Goal: Transaction & Acquisition: Obtain resource

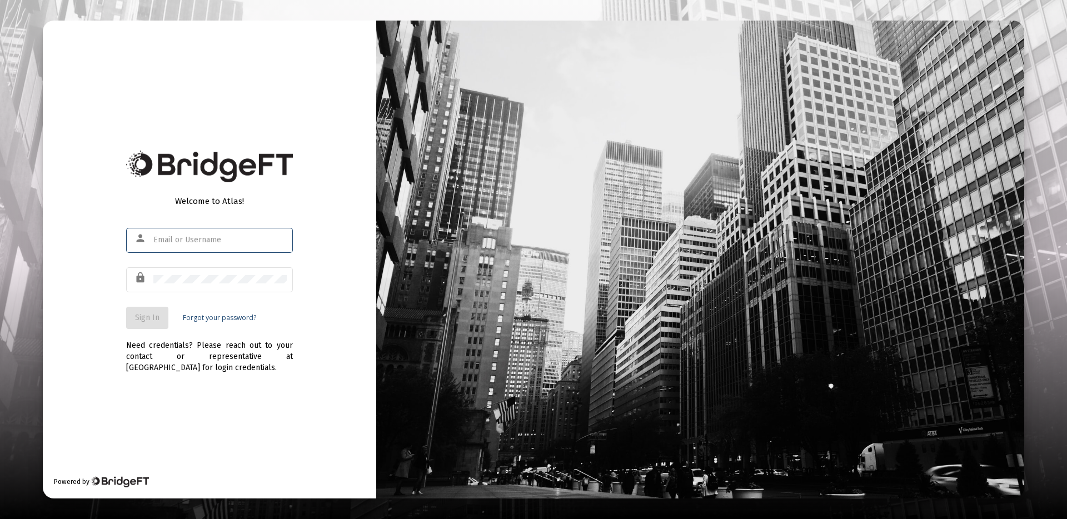
type input "[PERSON_NAME][EMAIL_ADDRESS][DOMAIN_NAME]"
click at [148, 319] on span "Sign In" at bounding box center [147, 317] width 24 height 9
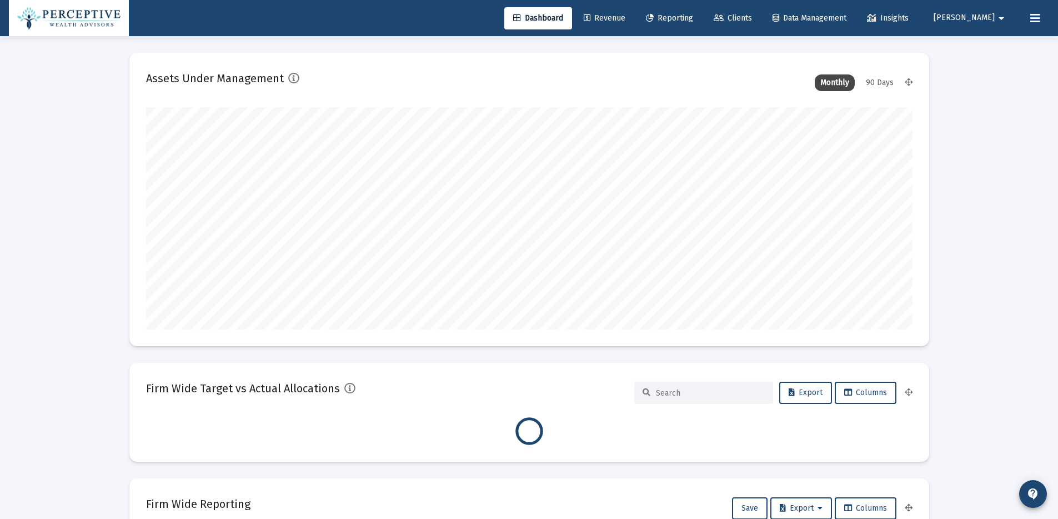
scroll to position [222, 767]
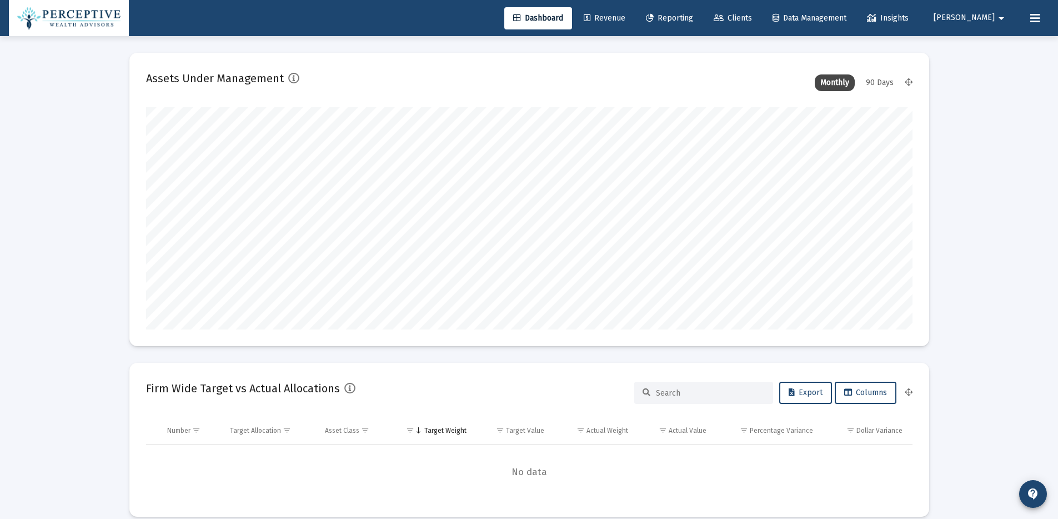
type input "[DATE]"
type input "[PERSON_NAME][EMAIL_ADDRESS][DOMAIN_NAME]"
click at [693, 18] on span "Reporting" at bounding box center [669, 17] width 47 height 9
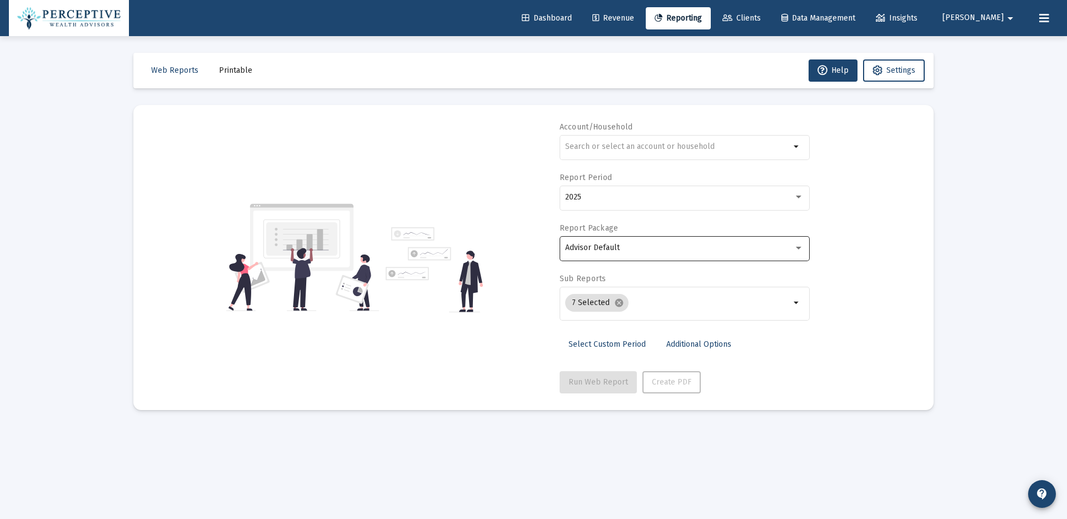
click at [797, 249] on div at bounding box center [798, 247] width 10 height 9
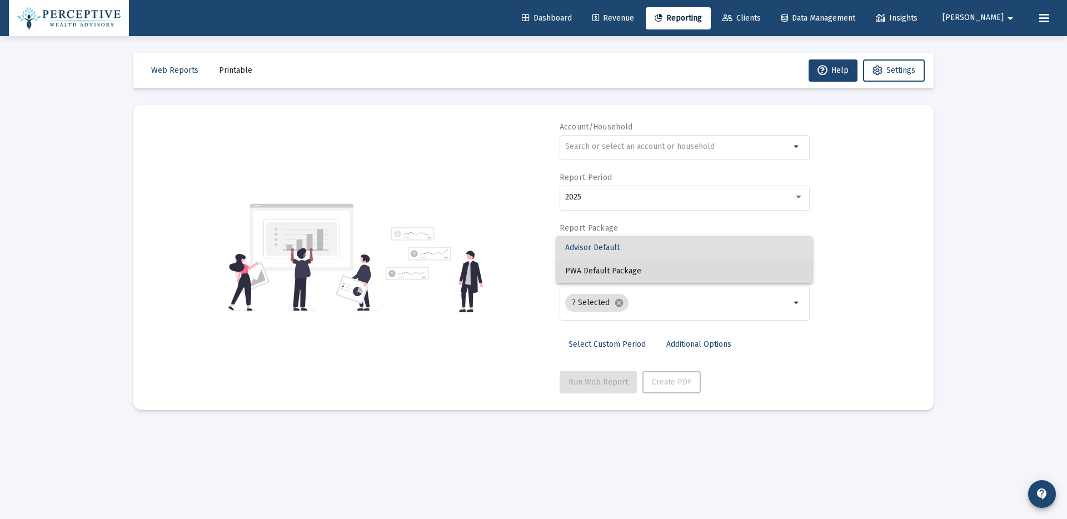
click at [780, 269] on span "PWA Default Package" at bounding box center [684, 270] width 238 height 23
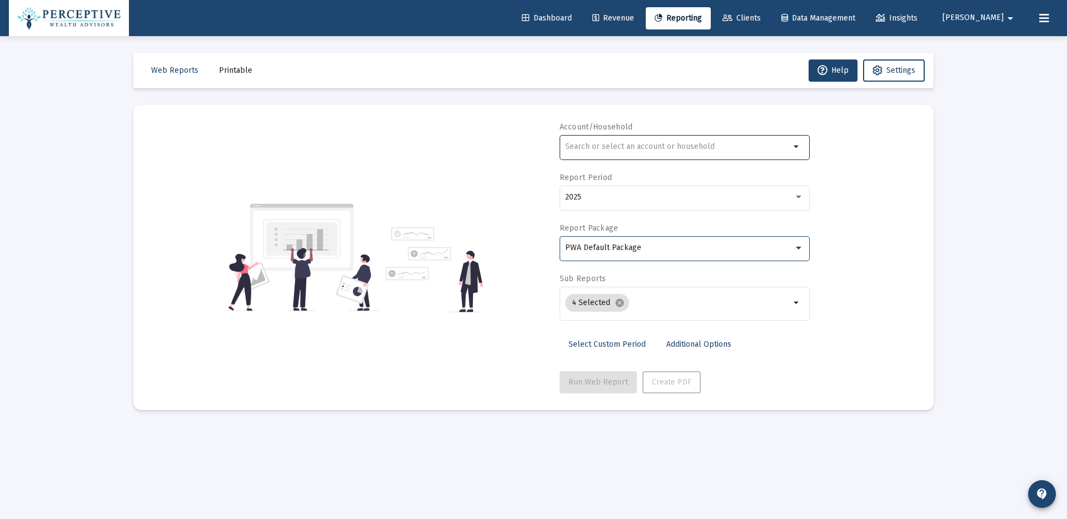
click at [794, 146] on mat-icon "arrow_drop_down" at bounding box center [796, 146] width 13 height 13
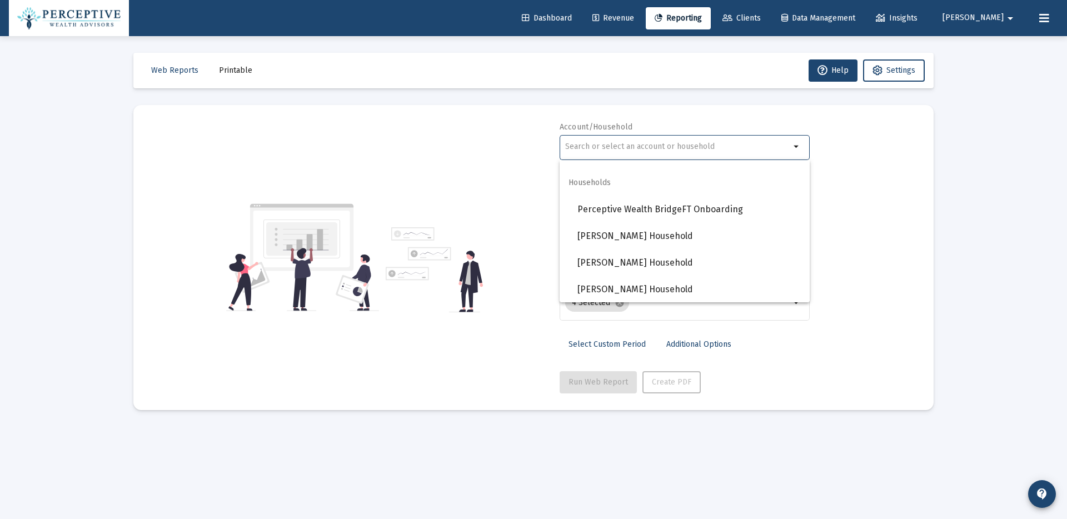
scroll to position [1025, 0]
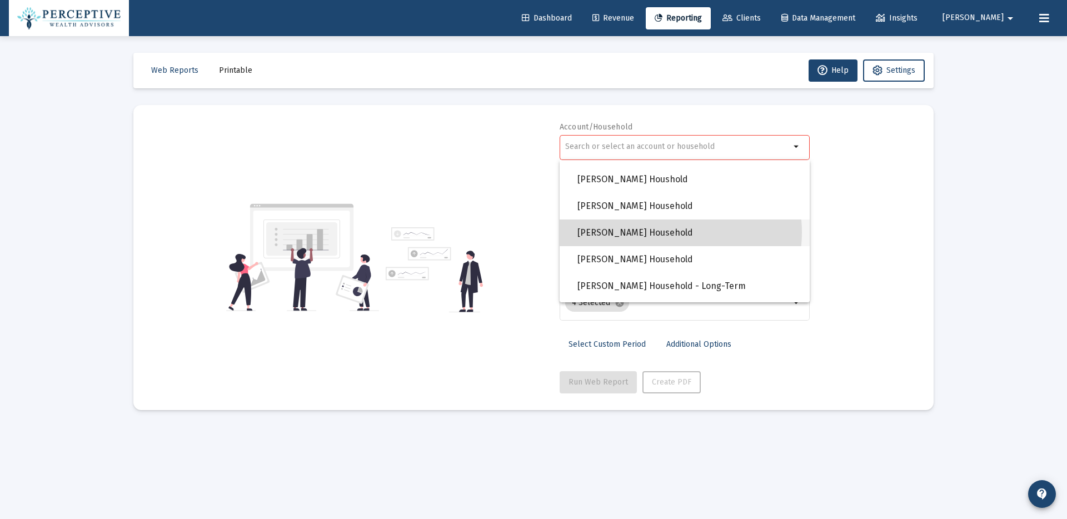
click at [664, 232] on span "[PERSON_NAME] Household" at bounding box center [688, 232] width 223 height 27
type input "[PERSON_NAME] Household"
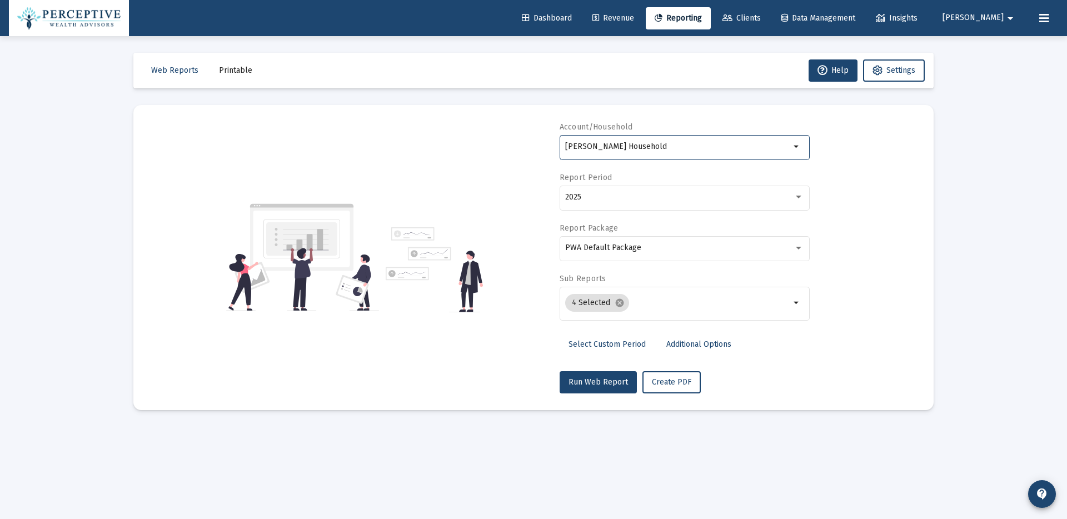
click at [602, 343] on span "Select Custom Period" at bounding box center [606, 343] width 77 height 9
click at [677, 197] on icon "Open calendar" at bounding box center [673, 197] width 9 height 10
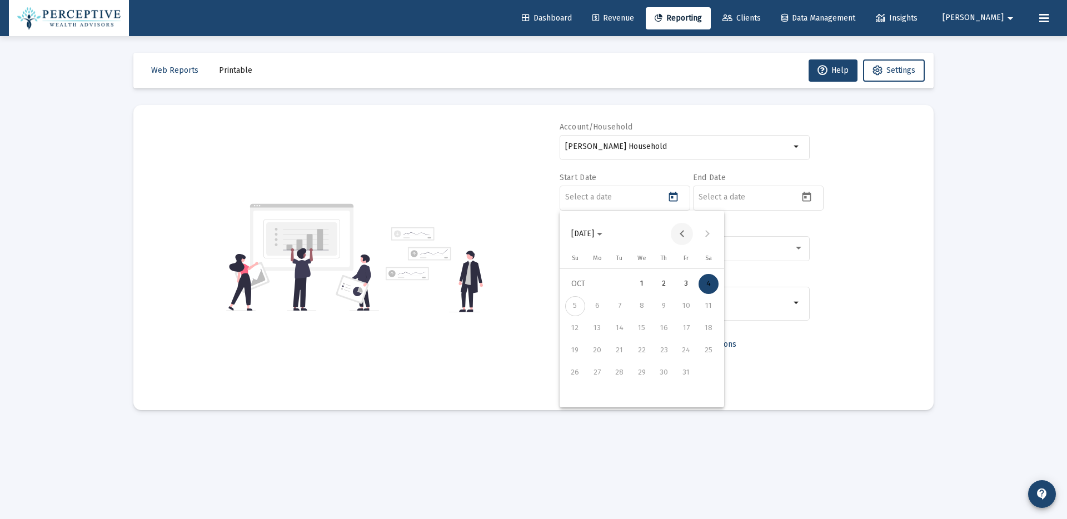
click at [681, 236] on button "Previous month" at bounding box center [682, 234] width 22 height 22
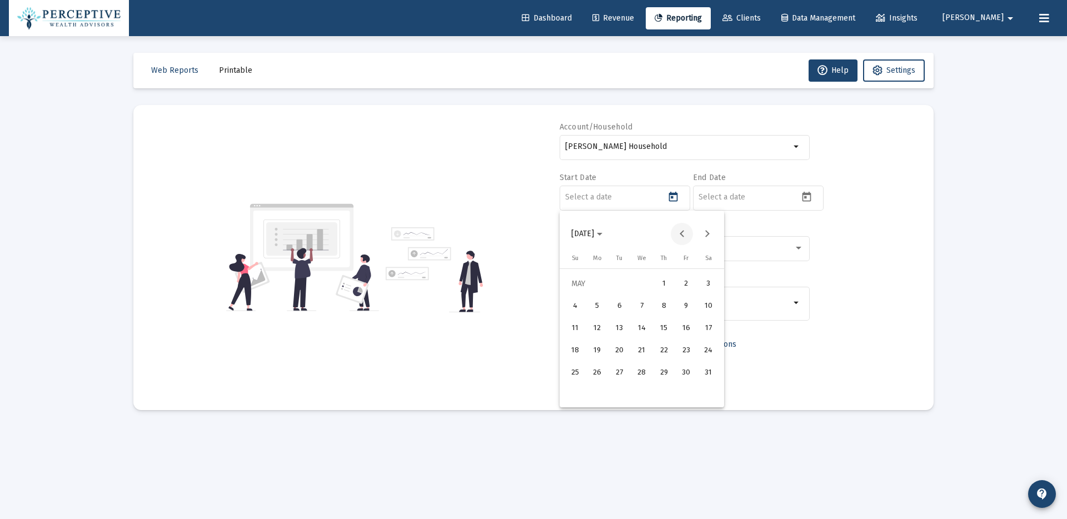
click at [677, 234] on button "Previous month" at bounding box center [682, 234] width 22 height 22
click at [625, 310] on div "1" at bounding box center [619, 306] width 20 height 20
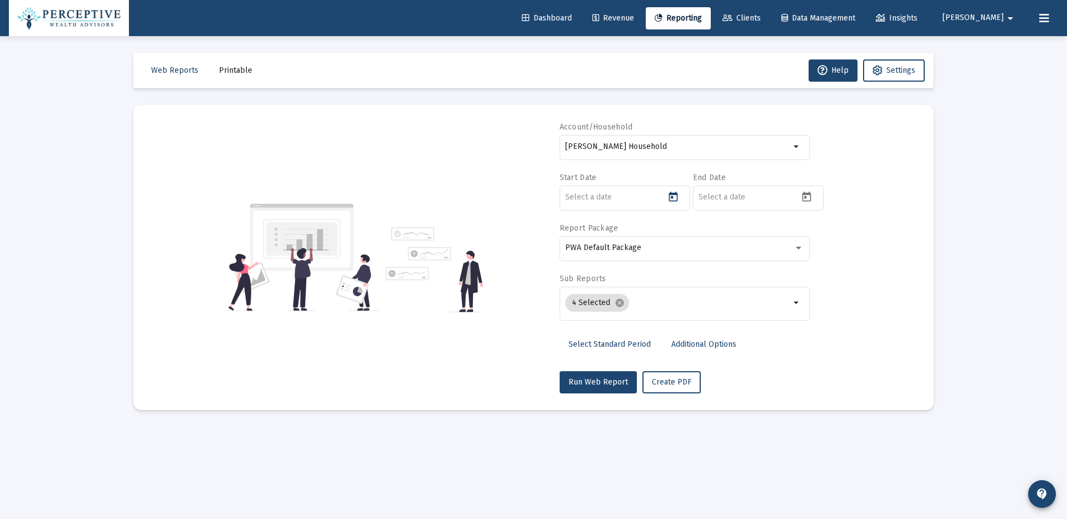
type input "[DATE]"
click at [805, 198] on icon "Open calendar" at bounding box center [806, 197] width 9 height 10
click at [821, 283] on div "3" at bounding box center [820, 284] width 20 height 20
type input "[DATE]"
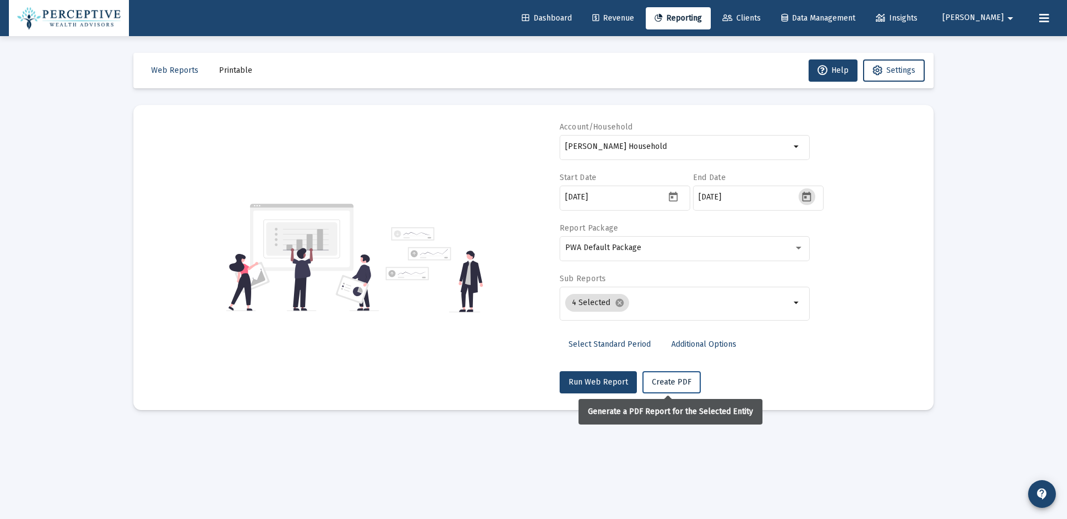
click at [676, 383] on span "Create PDF" at bounding box center [671, 381] width 39 height 9
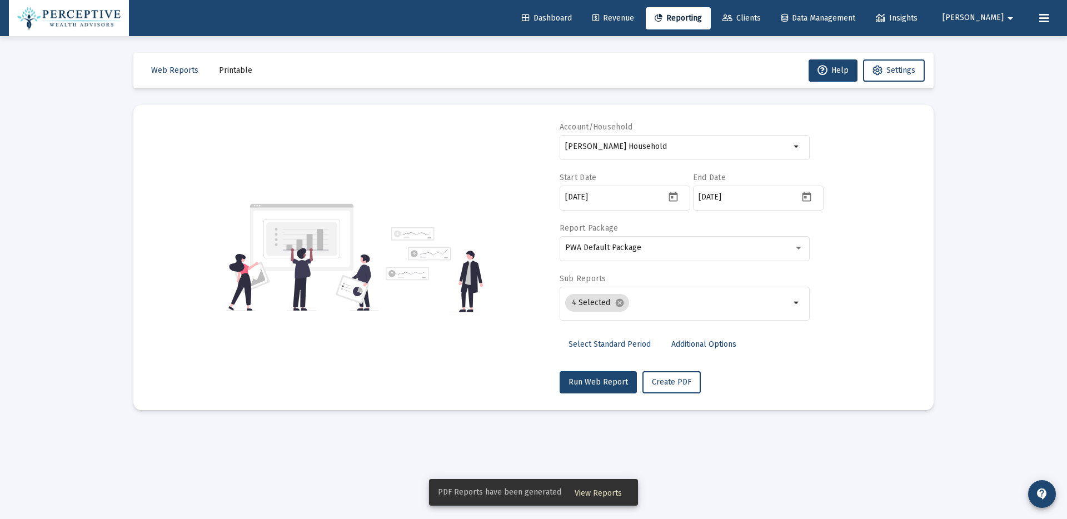
click at [614, 496] on span "View Reports" at bounding box center [597, 492] width 47 height 9
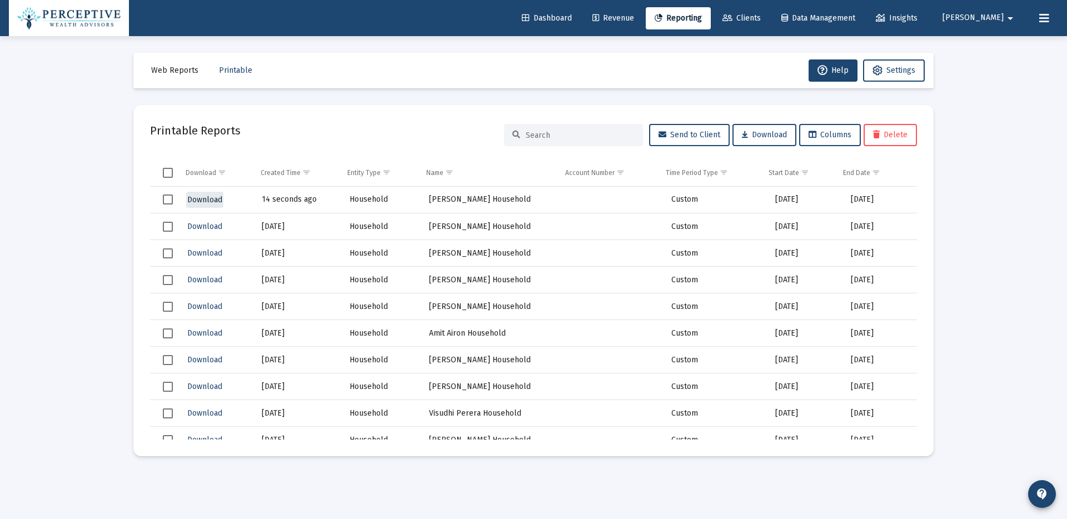
click at [220, 201] on span "Download" at bounding box center [204, 199] width 35 height 9
click at [702, 18] on span "Reporting" at bounding box center [677, 17] width 47 height 9
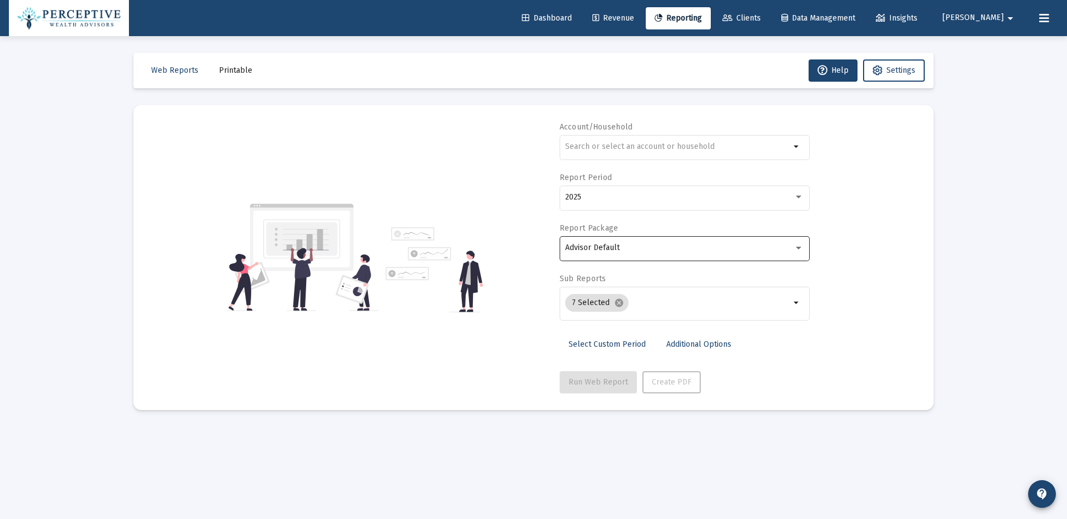
click at [796, 246] on div at bounding box center [798, 247] width 10 height 9
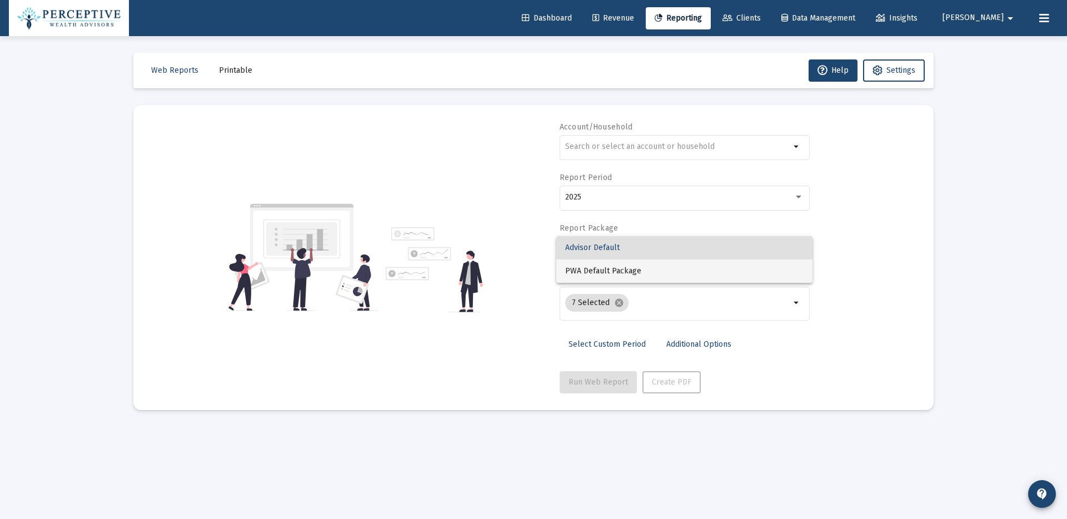
click at [772, 267] on span "PWA Default Package" at bounding box center [684, 270] width 238 height 23
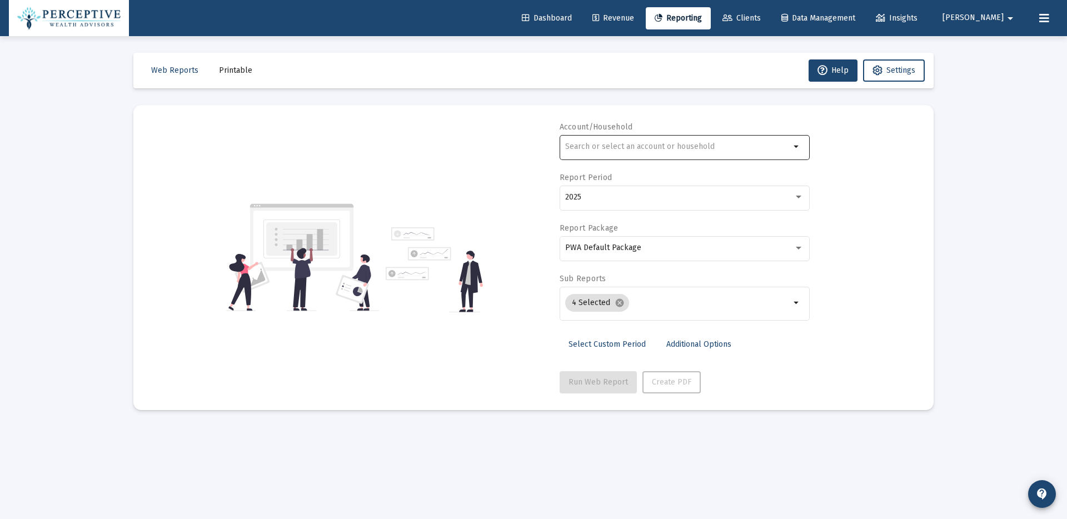
click at [798, 150] on mat-icon "arrow_drop_down" at bounding box center [796, 146] width 13 height 13
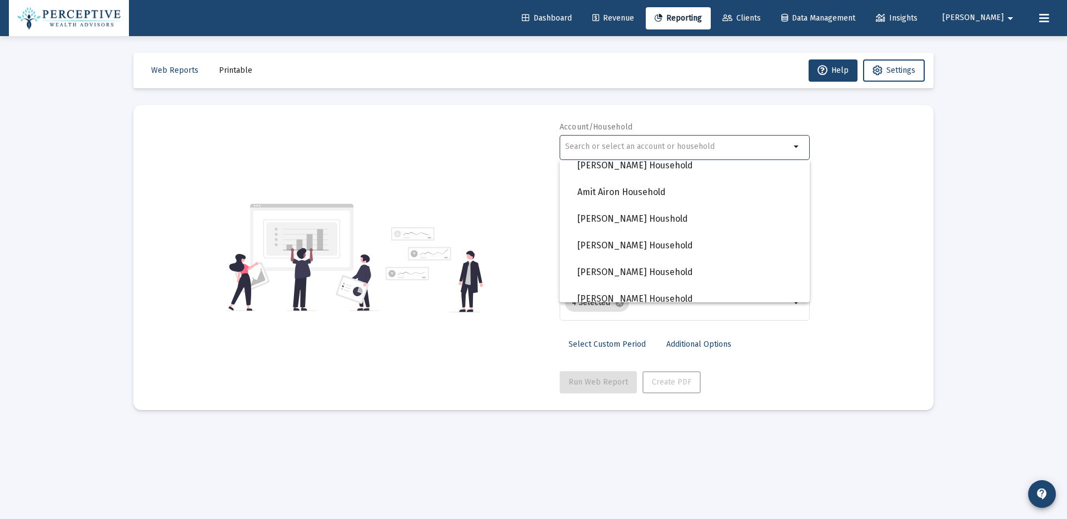
scroll to position [1009, 0]
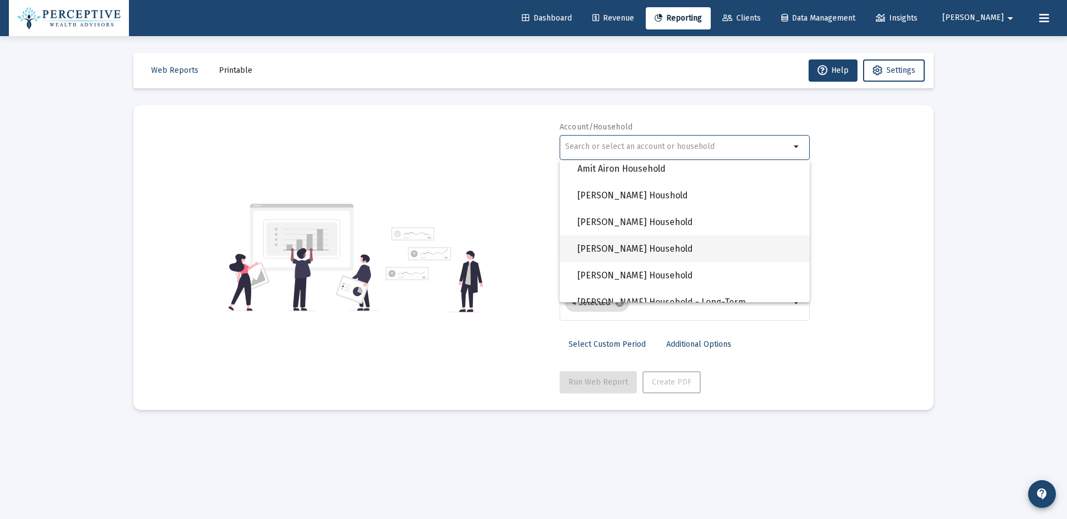
click at [677, 251] on span "[PERSON_NAME] Household" at bounding box center [688, 249] width 223 height 27
type input "[PERSON_NAME] Household"
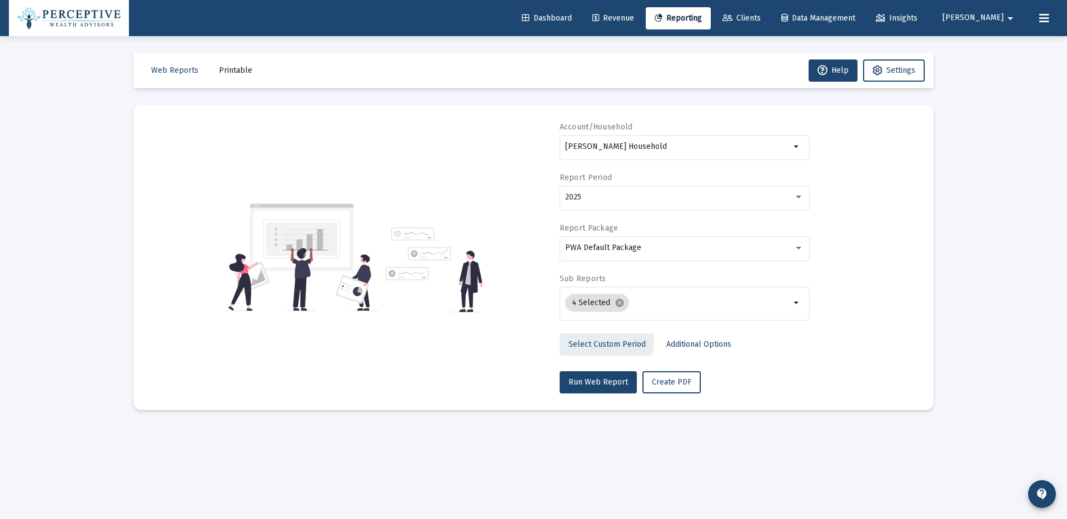
click at [593, 339] on span "Select Custom Period" at bounding box center [606, 343] width 77 height 9
click at [671, 198] on icon "Open calendar" at bounding box center [673, 197] width 9 height 10
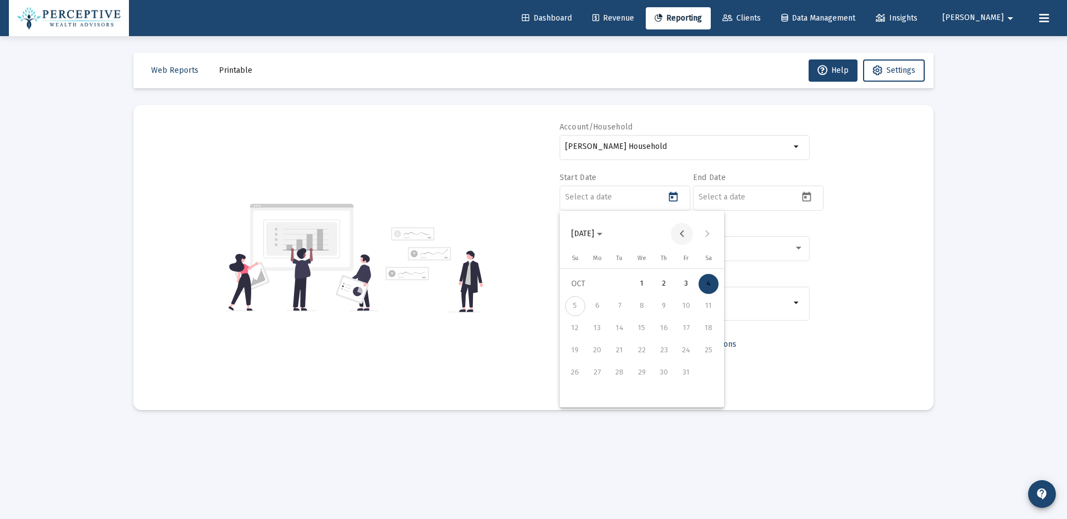
click at [680, 233] on button "Previous month" at bounding box center [682, 234] width 22 height 22
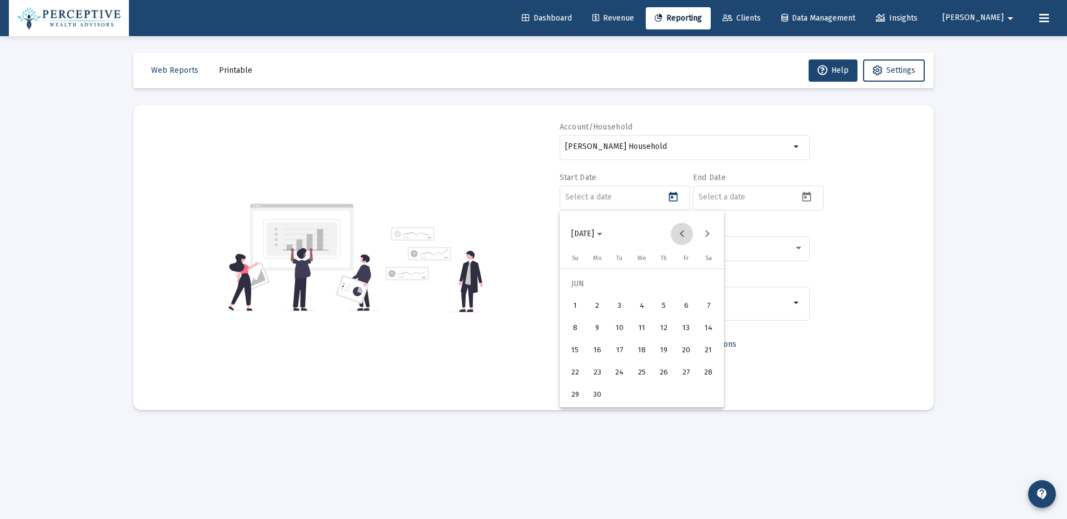
click at [680, 233] on button "Previous month" at bounding box center [682, 234] width 22 height 22
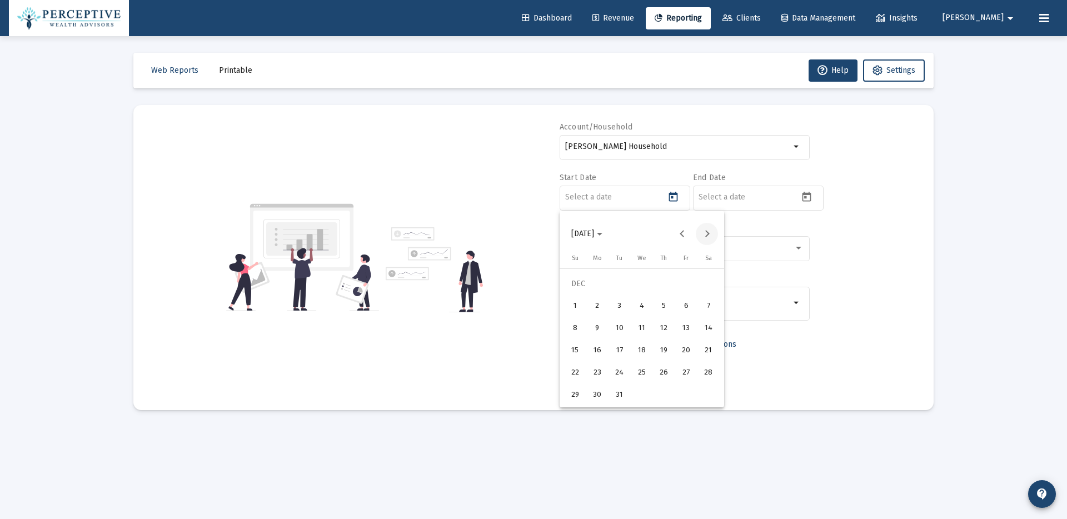
click at [711, 232] on button "Next month" at bounding box center [707, 234] width 22 height 22
click at [598, 374] on div "24" at bounding box center [597, 373] width 20 height 20
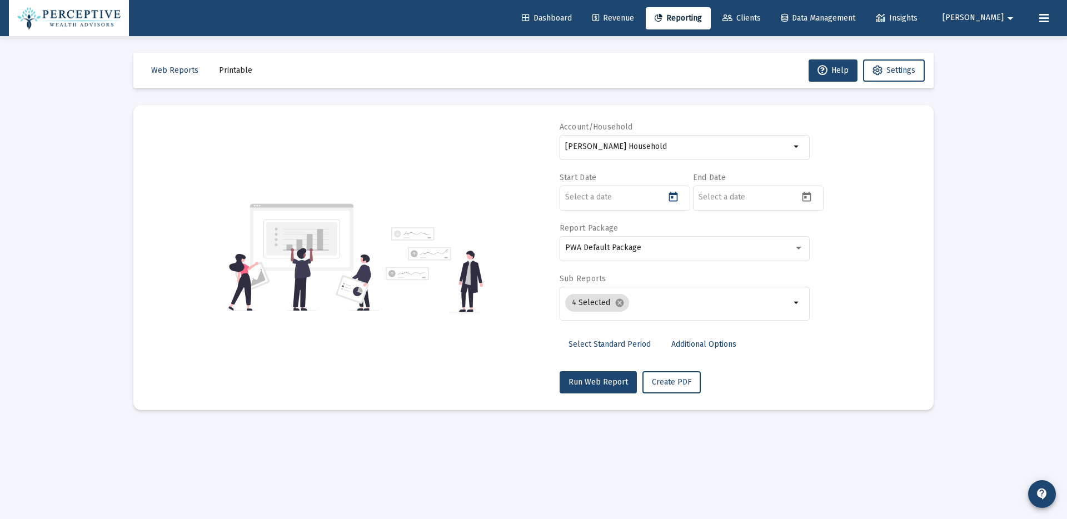
type input "[DATE]"
click at [810, 199] on icon "Open calendar" at bounding box center [807, 197] width 12 height 12
click at [837, 288] on div "4" at bounding box center [842, 284] width 20 height 20
type input "[DATE]"
click at [663, 386] on span "Create PDF" at bounding box center [671, 381] width 39 height 9
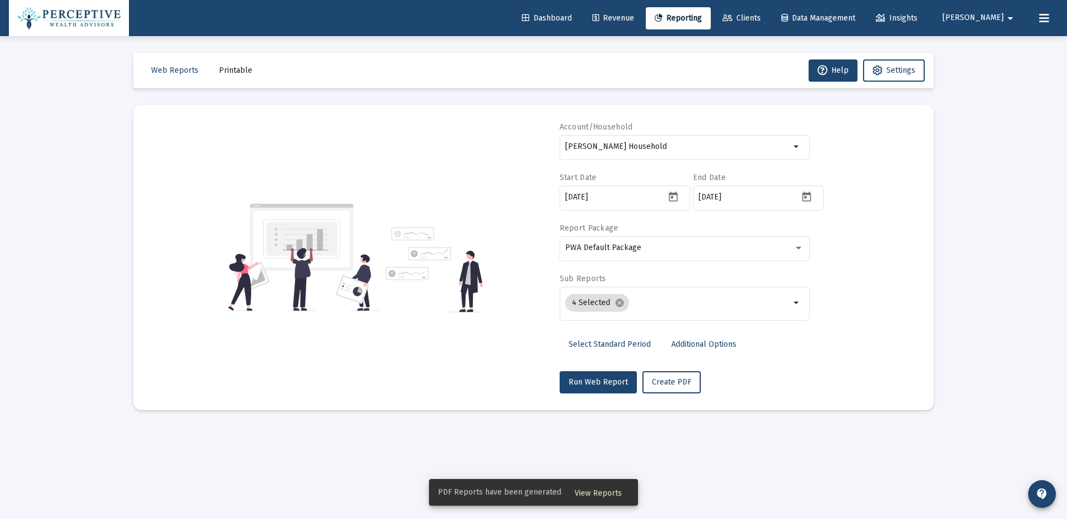
click at [606, 492] on span "View Reports" at bounding box center [597, 492] width 47 height 9
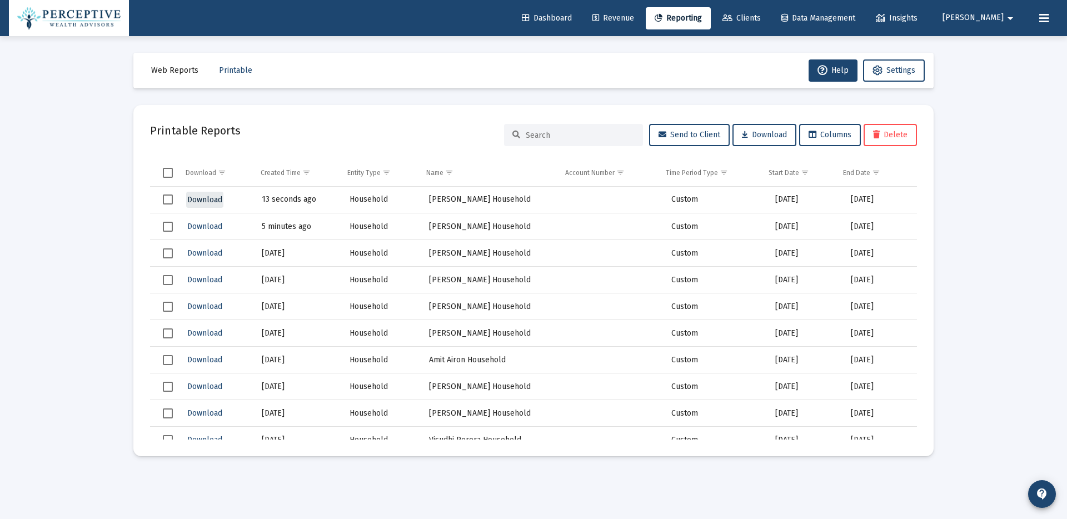
click at [203, 198] on span "Download" at bounding box center [204, 199] width 35 height 9
click at [204, 226] on span "Download" at bounding box center [204, 226] width 35 height 9
click at [1006, 18] on mat-icon "arrow_drop_down" at bounding box center [1009, 18] width 13 height 22
click at [995, 69] on button "Logout" at bounding box center [1005, 74] width 66 height 27
